Goal: Use online tool/utility: Utilize a website feature to perform a specific function

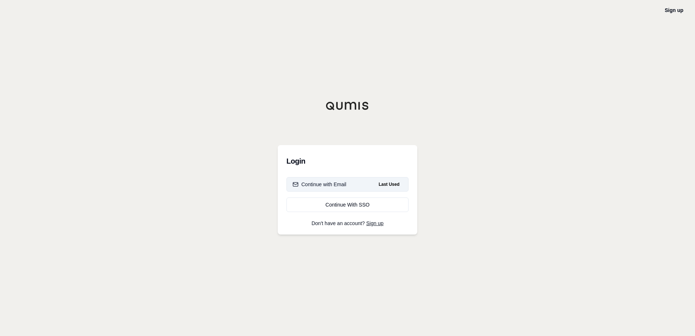
click at [349, 184] on button "Continue with Email Last Used" at bounding box center [347, 184] width 122 height 15
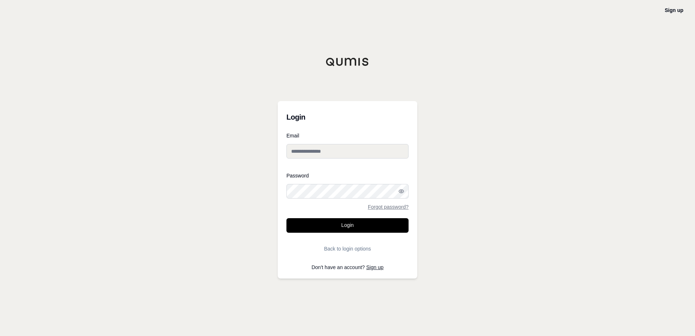
type input "**********"
click at [351, 222] on button "Login" at bounding box center [347, 225] width 122 height 15
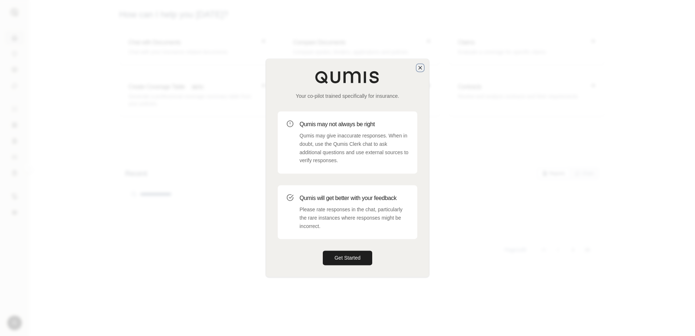
click at [422, 66] on icon "button" at bounding box center [420, 67] width 3 height 3
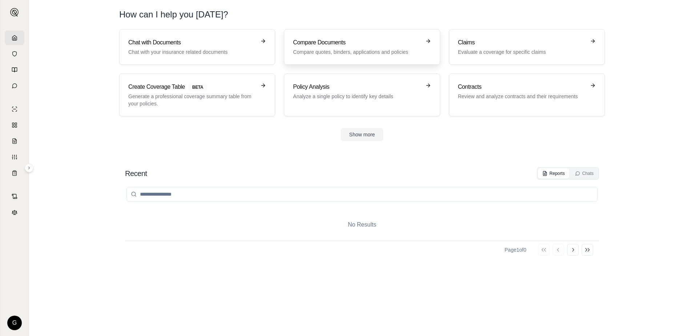
click at [341, 48] on div "Compare Documents Compare quotes, binders, applications and policies" at bounding box center [357, 46] width 128 height 17
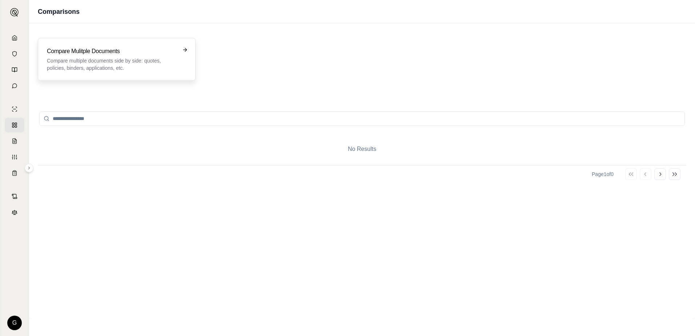
click at [107, 65] on p "Compare multiple documents side by side: quotes, policies, binders, application…" at bounding box center [111, 64] width 129 height 15
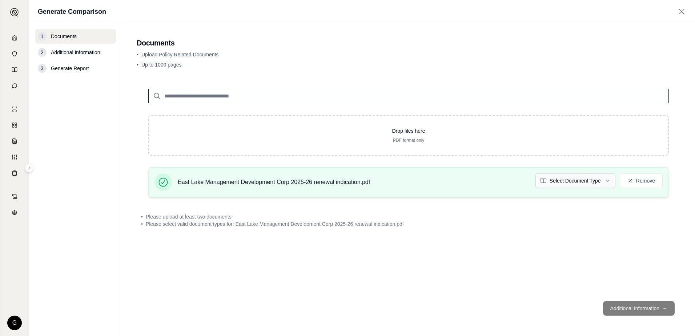
click at [594, 180] on html "G Generate Comparison 1 Documents 2 Additional Information 3 Generate Report Do…" at bounding box center [347, 168] width 695 height 336
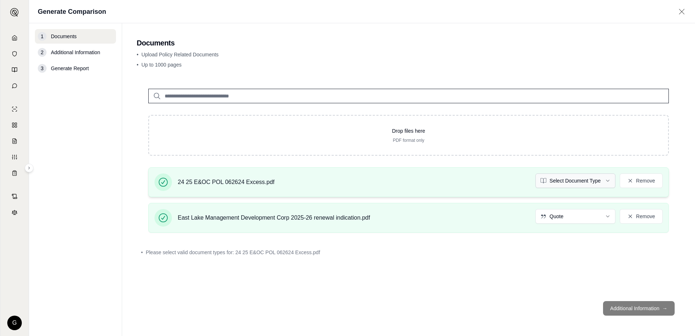
click at [564, 179] on html "G Generate Comparison 1 Documents 2 Additional Information 3 Generate Report Do…" at bounding box center [347, 168] width 695 height 336
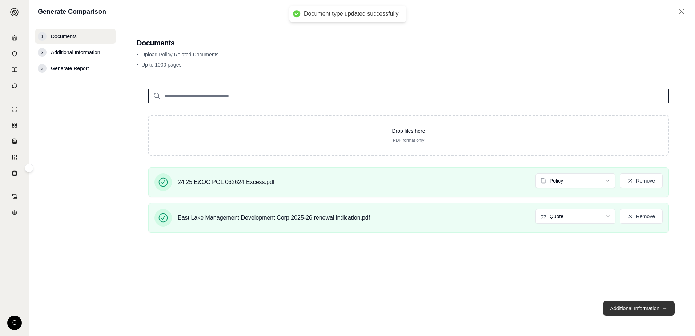
click at [632, 308] on button "Additional Information →" at bounding box center [639, 308] width 72 height 15
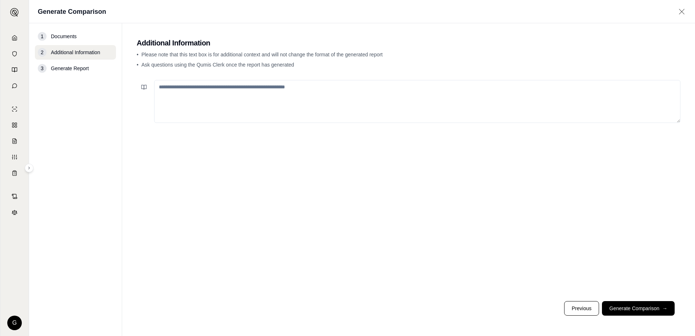
click at [233, 92] on textarea at bounding box center [417, 101] width 526 height 43
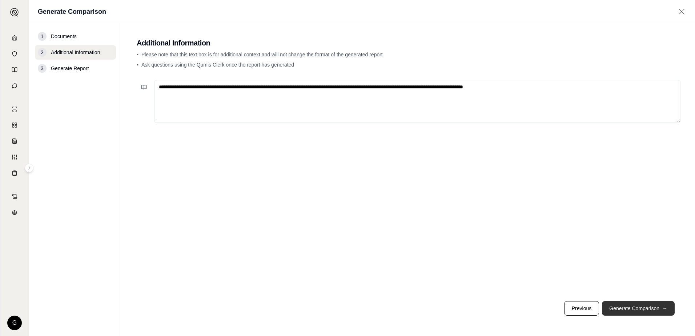
type textarea "**********"
click at [647, 307] on button "Generate Comparison →" at bounding box center [638, 308] width 73 height 15
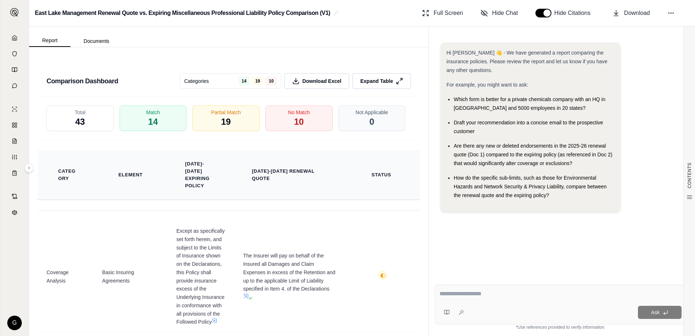
scroll to position [1272, 0]
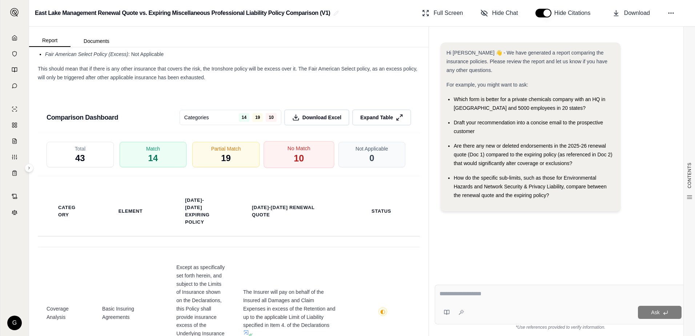
click at [285, 168] on div "No Match 10" at bounding box center [298, 154] width 71 height 27
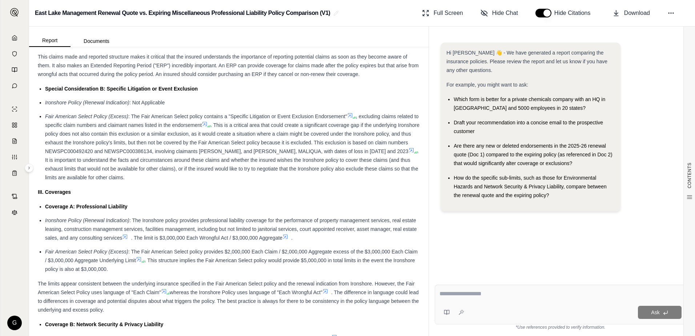
scroll to position [522, 0]
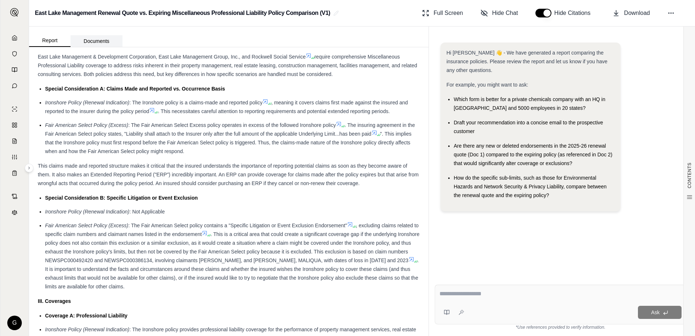
click at [113, 41] on button "Documents" at bounding box center [97, 41] width 52 height 12
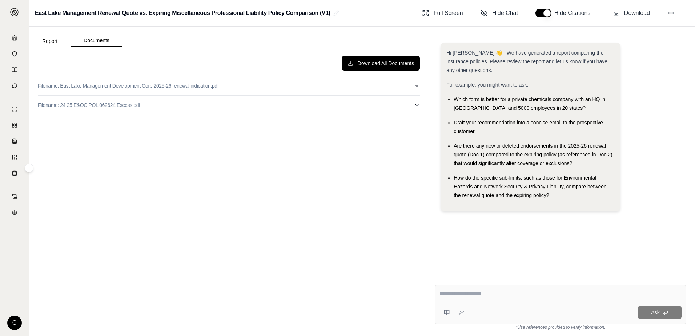
click at [109, 86] on p "Filename: East Lake Management Development Corp 2025-26 renewal indication.pdf" at bounding box center [128, 85] width 181 height 7
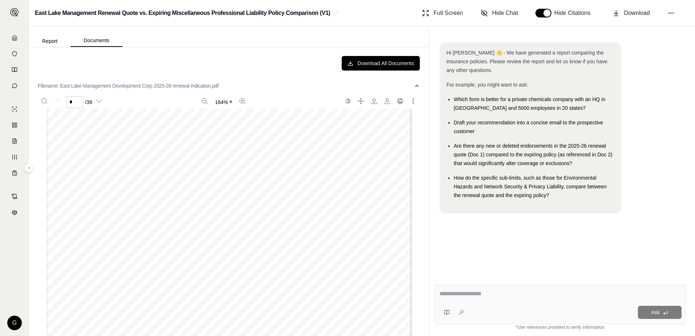
scroll to position [182, 0]
click at [94, 36] on button "Documents" at bounding box center [97, 41] width 52 height 12
click at [112, 86] on p "Filename: East Lake Management Development Corp 2025-26 renewal indication.pdf" at bounding box center [128, 85] width 181 height 7
click at [88, 106] on p "Filename: 24 25 E&OC POL 062624 Excess.pdf" at bounding box center [89, 104] width 102 height 7
click at [13, 38] on icon at bounding box center [15, 38] width 6 height 6
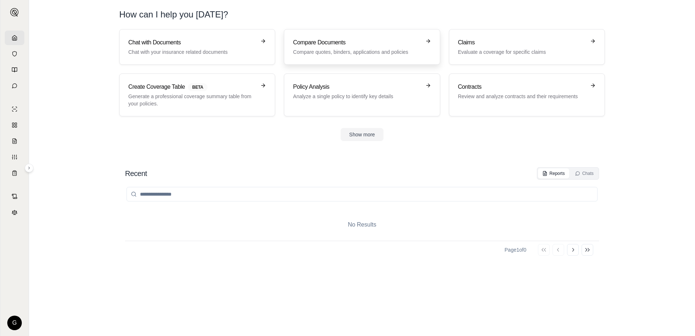
click at [361, 45] on h3 "Compare Documents" at bounding box center [357, 42] width 128 height 9
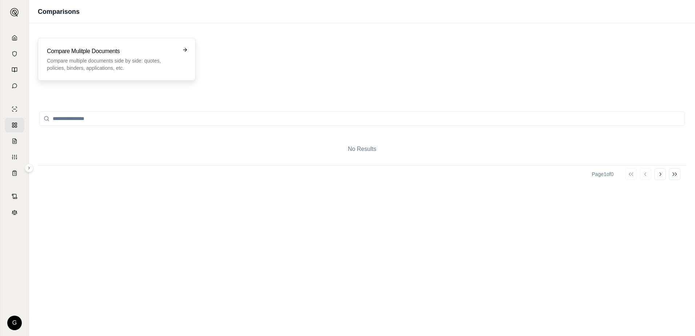
click at [151, 59] on p "Compare multiple documents side by side: quotes, policies, binders, application…" at bounding box center [111, 64] width 129 height 15
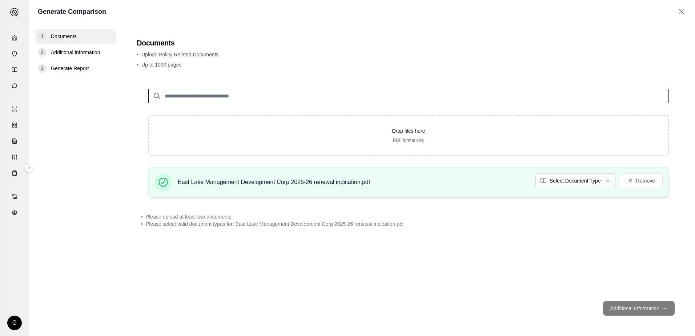
click at [609, 181] on html "G Generate Comparison 1 Documents 2 Additional Information 3 Generate Report Do…" at bounding box center [347, 168] width 695 height 336
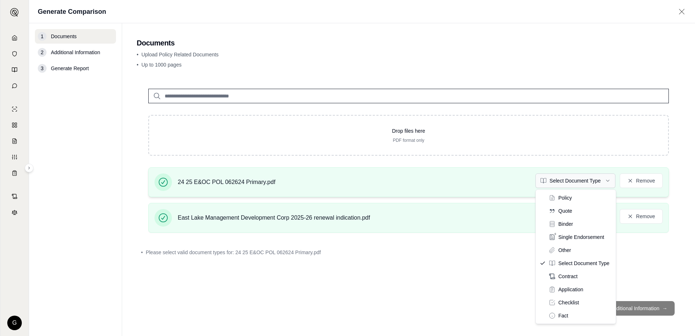
click at [609, 179] on html "G Generate Comparison 1 Documents 2 Additional Information 3 Generate Report Do…" at bounding box center [347, 168] width 695 height 336
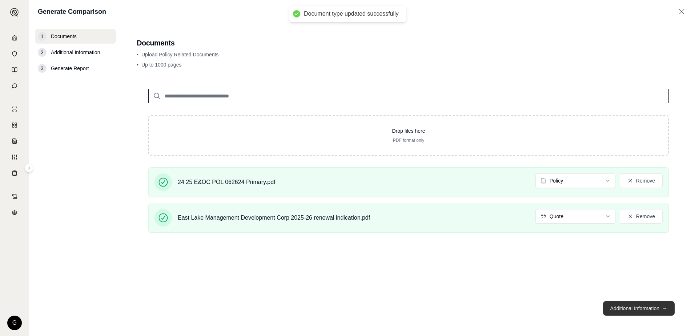
click at [634, 310] on button "Additional Information →" at bounding box center [639, 308] width 72 height 15
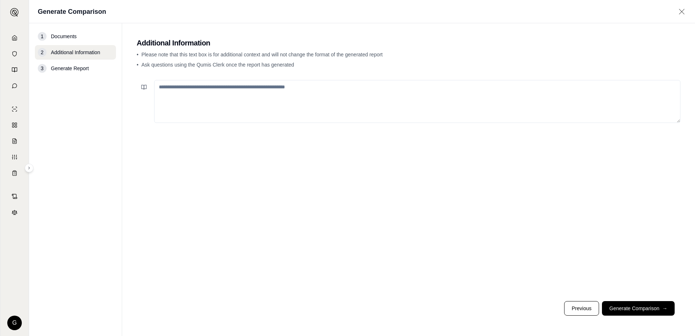
click at [243, 89] on textarea at bounding box center [417, 101] width 526 height 43
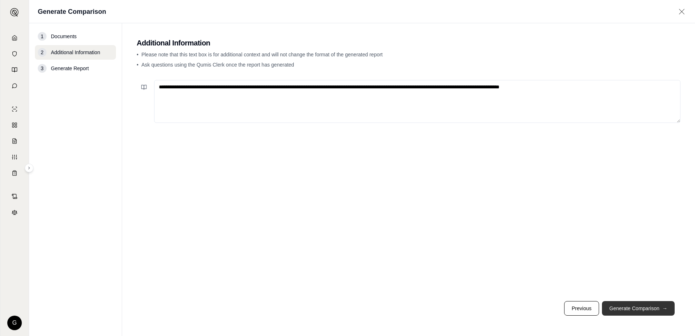
type textarea "**********"
click at [636, 312] on button "Generate Comparison →" at bounding box center [638, 308] width 73 height 15
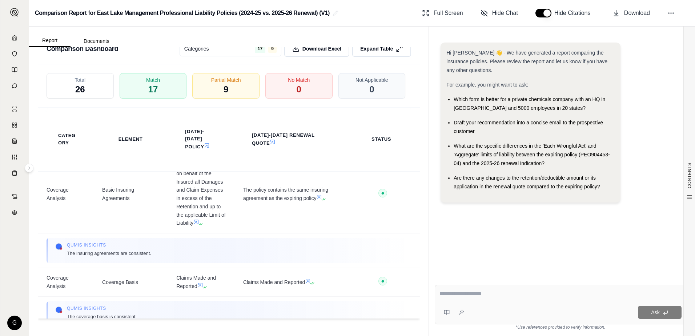
scroll to position [145, 0]
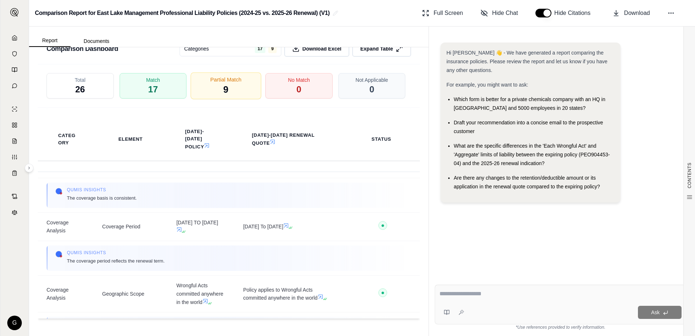
click at [224, 91] on span "9" at bounding box center [226, 90] width 5 height 12
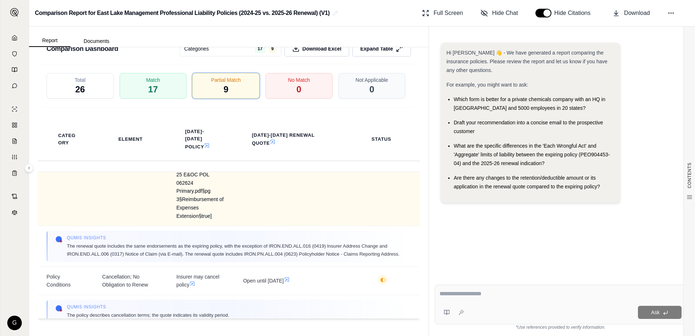
scroll to position [472, 0]
